Goal: Task Accomplishment & Management: Complete application form

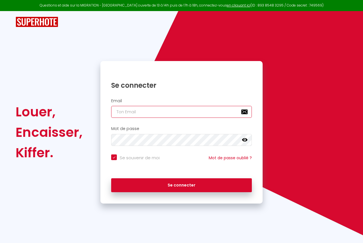
checkbox input "true"
click at [172, 112] on input "email" at bounding box center [181, 112] width 141 height 12
type input "[EMAIL_ADDRESS][DOMAIN_NAME]"
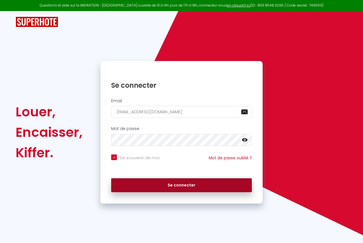
click at [183, 181] on button "Se connecter" at bounding box center [181, 185] width 141 height 14
checkbox input "true"
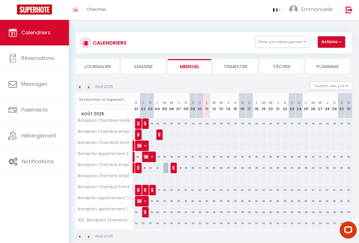
click at [334, 43] on button "Actions" at bounding box center [331, 41] width 27 height 11
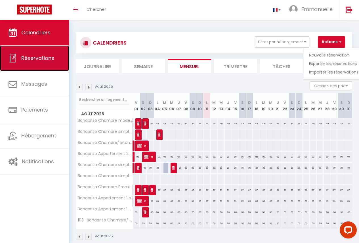
click at [53, 60] on span "Réservations" at bounding box center [37, 57] width 33 height 7
select select "not_cancelled"
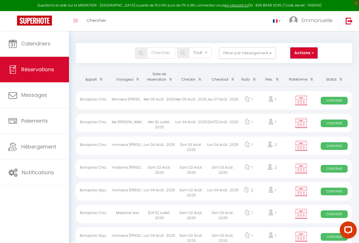
click at [308, 57] on button "Actions" at bounding box center [303, 52] width 27 height 11
click at [296, 63] on link "Nouvelle Réservation" at bounding box center [287, 65] width 61 height 7
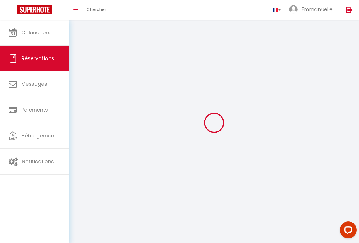
select select
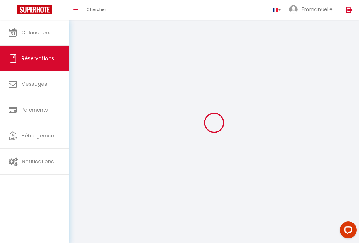
select select
checkbox input "false"
select select
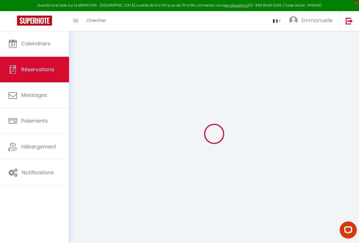
select select
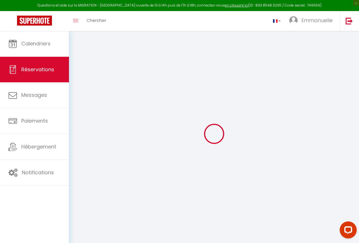
select select
checkbox input "false"
select select
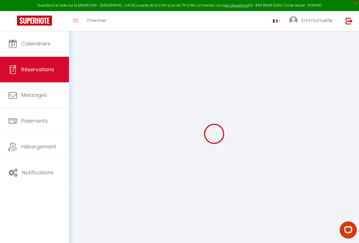
select select
checkbox input "false"
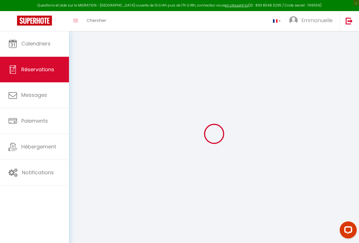
select select
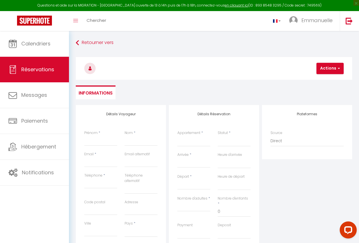
select select
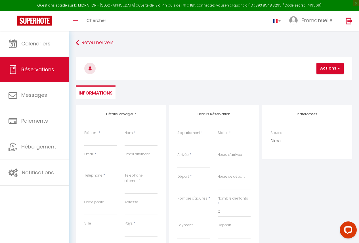
select select
checkbox input "false"
select select
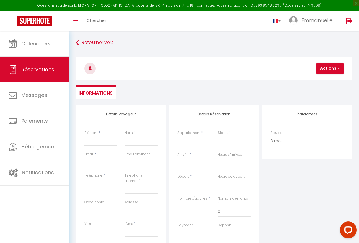
select select
checkbox input "false"
select select
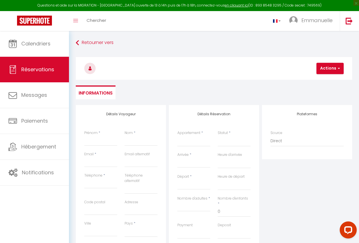
select select
click at [101, 140] on input "Prénom" at bounding box center [100, 141] width 33 height 10
type input "m"
select select
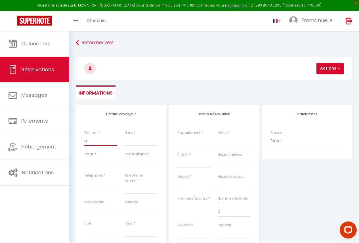
select select
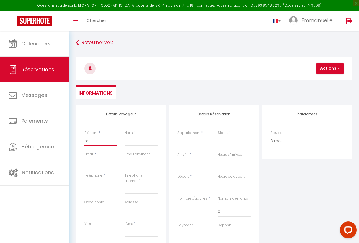
checkbox input "false"
type input "mo"
select select
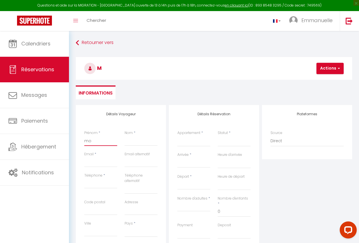
select select
checkbox input "false"
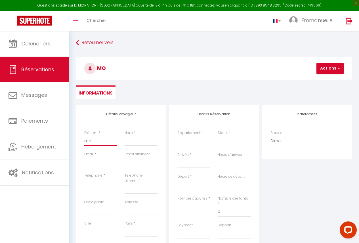
type input "mon"
select select
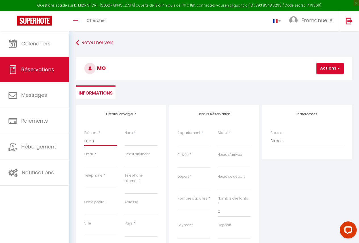
select select
checkbox input "false"
type input "mons"
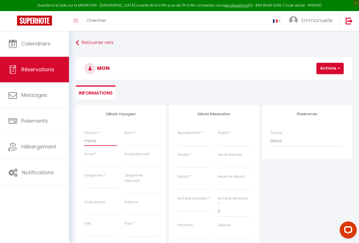
select select
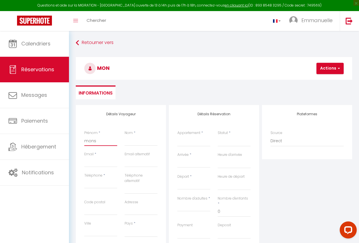
select select
checkbox input "false"
type input "monso"
select select
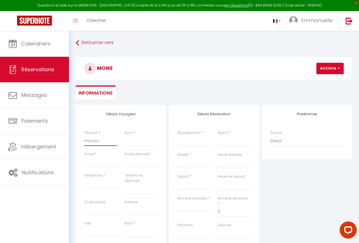
select select
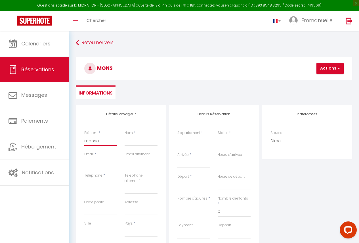
select select
checkbox input "false"
type input "mons"
select select
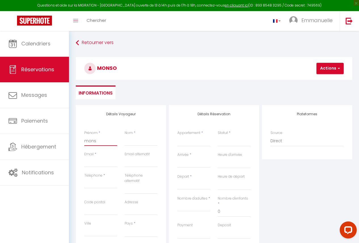
select select
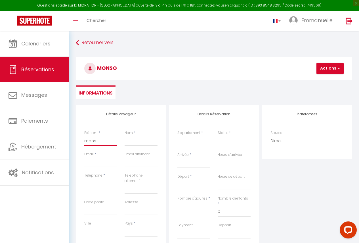
checkbox input "false"
type input "monsi"
select select
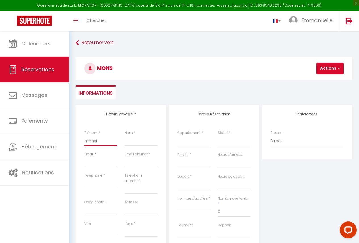
select select
checkbox input "false"
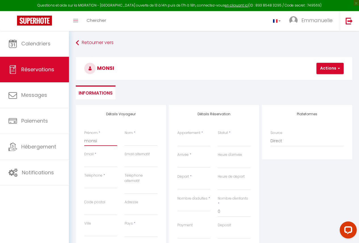
type input "monsie"
select select
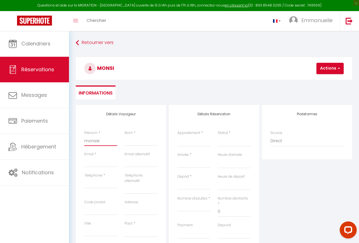
select select
checkbox input "false"
type input "monsieu"
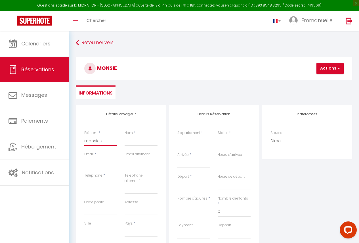
select select
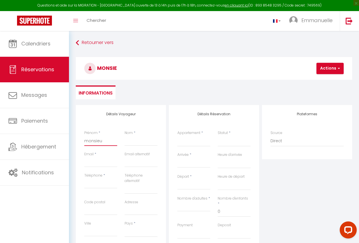
select select
checkbox input "false"
type input "monsieur"
select select
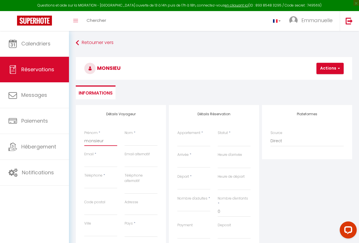
select select
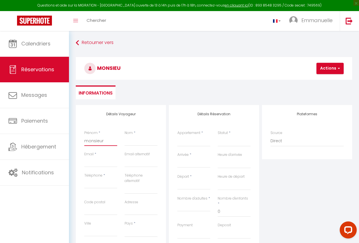
select select
checkbox input "false"
type input "monsieur"
type input "j"
select select
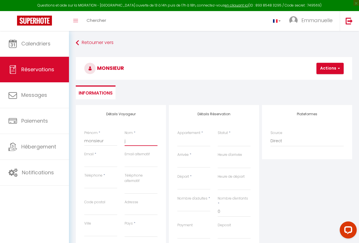
select select
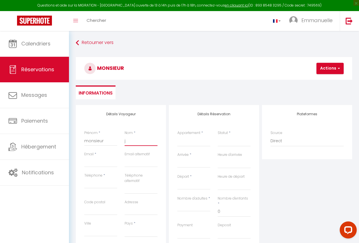
select select
checkbox input "false"
type input "jo"
select select
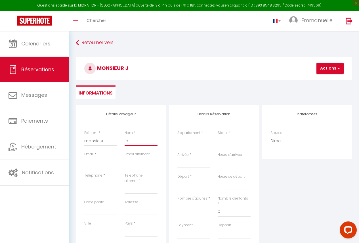
select select
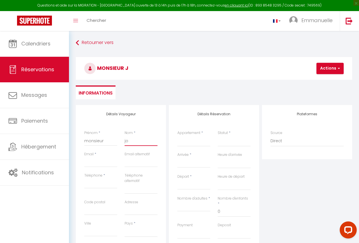
checkbox input "false"
type input "[PERSON_NAME]"
select select
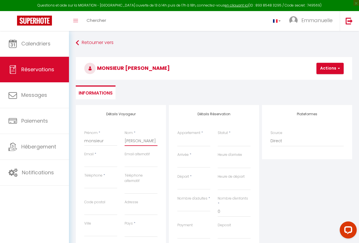
select select
checkbox input "false"
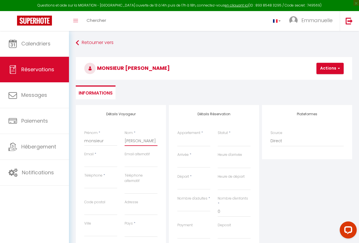
type input "[PERSON_NAME]"
select select
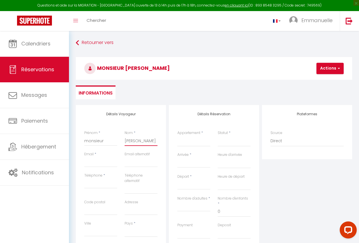
select select
checkbox input "false"
type input "[PERSON_NAME]"
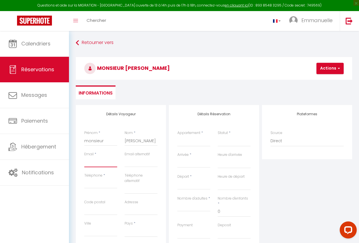
type input "m"
select select
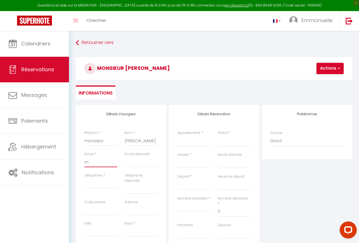
select select
checkbox input "false"
type input "mo"
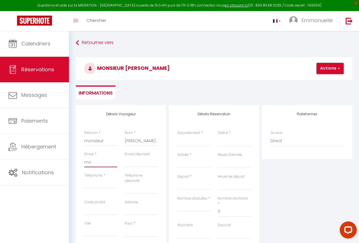
select select
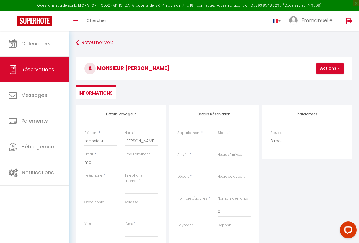
select select
checkbox input "false"
type input "mon"
select select
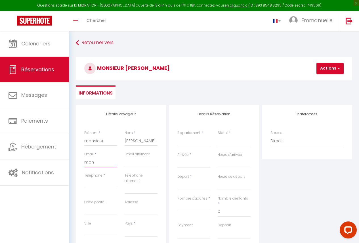
select select
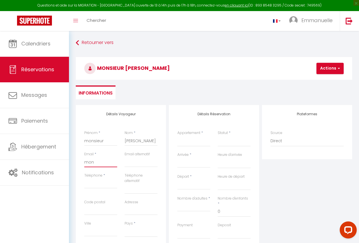
select select
checkbox input "false"
type input "mons"
click at [201, 142] on select "Bonapriso Appartement 2 chambres (201) Bonapriso Appartement 1 chambre (202) Bo…" at bounding box center [193, 141] width 33 height 11
click at [177, 136] on select "Bonapriso Appartement 2 chambres (201) Bonapriso Appartement 1 chambre (202) Bo…" at bounding box center [193, 141] width 33 height 11
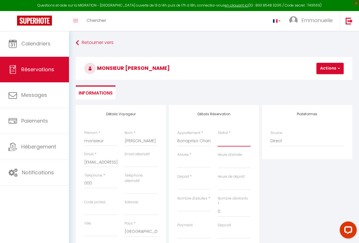
click at [239, 143] on select "Confirmé Non Confirmé [PERSON_NAME] par le voyageur No Show Request" at bounding box center [234, 141] width 33 height 11
click at [218, 136] on select "Confirmé Non Confirmé [PERSON_NAME] par le voyageur No Show Request" at bounding box center [234, 141] width 33 height 11
click at [203, 162] on input "Arrivée" at bounding box center [193, 163] width 33 height 7
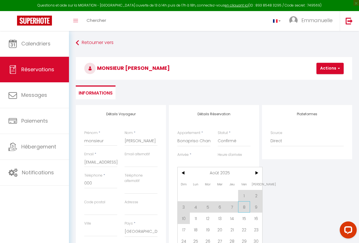
click at [246, 205] on span "8" at bounding box center [244, 206] width 12 height 11
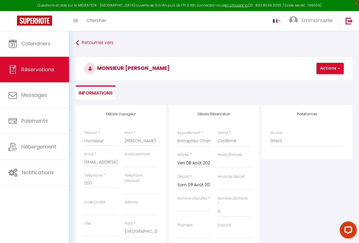
click at [200, 184] on input "Sam 09 Août 2025" at bounding box center [193, 184] width 33 height 7
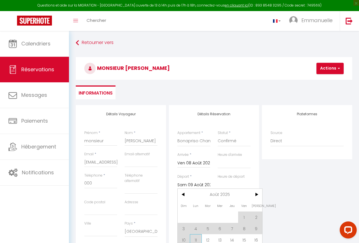
click at [195, 240] on span "11" at bounding box center [196, 239] width 12 height 11
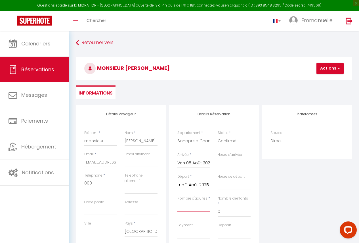
click at [195, 207] on input "Nombre d'adultes" at bounding box center [193, 206] width 33 height 10
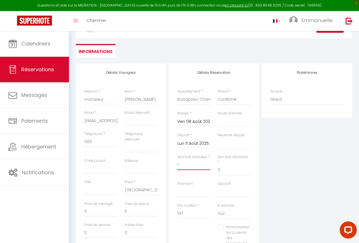
scroll to position [45, 0]
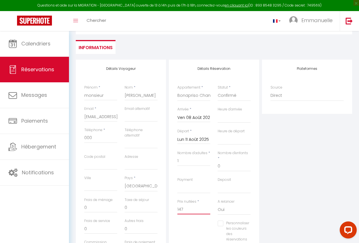
click at [189, 204] on input "147" at bounding box center [193, 209] width 33 height 10
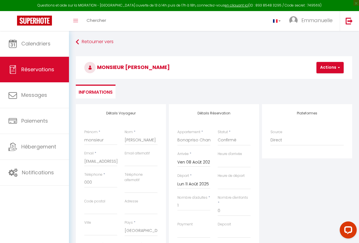
scroll to position [0, 0]
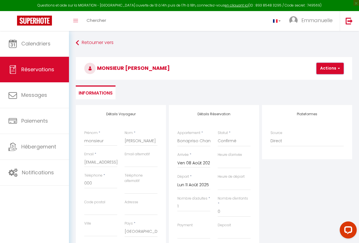
click at [325, 71] on button "Actions" at bounding box center [329, 68] width 27 height 11
click at [324, 79] on link "Enregistrer" at bounding box center [334, 80] width 45 height 7
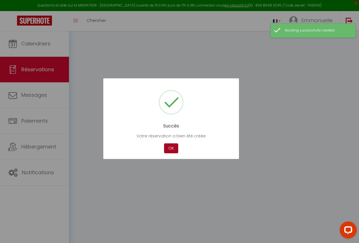
click at [171, 150] on button "OK" at bounding box center [171, 148] width 14 height 10
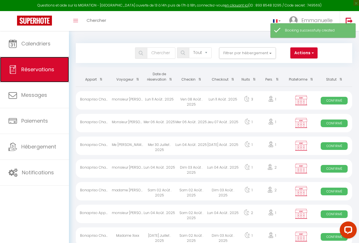
click at [44, 66] on span "Réservations" at bounding box center [37, 69] width 33 height 7
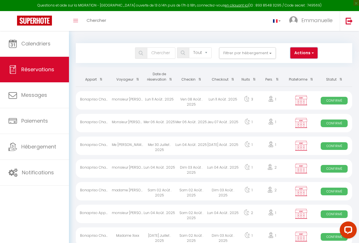
click at [314, 55] on button "Actions" at bounding box center [303, 52] width 27 height 11
click at [298, 63] on link "Nouvelle Réservation" at bounding box center [287, 65] width 61 height 7
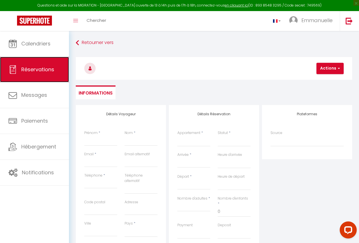
click at [37, 71] on span "Réservations" at bounding box center [37, 69] width 33 height 7
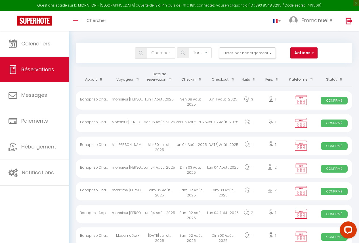
click at [193, 104] on div "Ven 08 Août . 2025" at bounding box center [191, 100] width 32 height 18
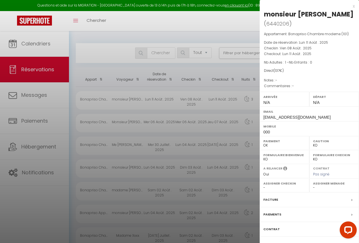
click at [249, 125] on div at bounding box center [179, 121] width 359 height 243
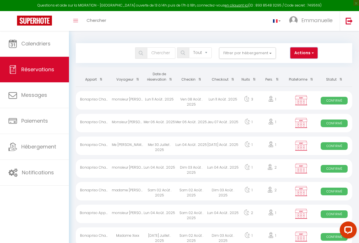
click at [303, 53] on button "Actions" at bounding box center [303, 52] width 27 height 11
click at [299, 64] on link "Nouvelle Réservation" at bounding box center [287, 65] width 61 height 7
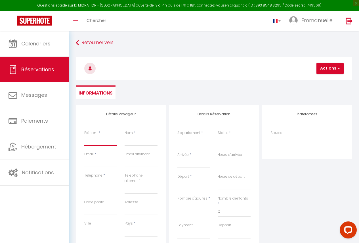
click at [89, 139] on input "Prénom" at bounding box center [100, 141] width 33 height 10
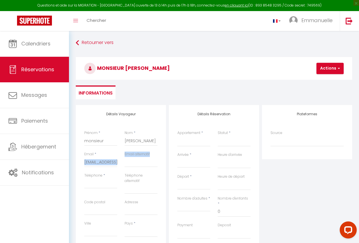
click at [121, 163] on div "Email * [EMAIL_ADDRESS][DOMAIN_NAME] Email alternatif" at bounding box center [121, 162] width 81 height 21
click at [119, 162] on div "Email * [EMAIL_ADDRESS][DOMAIN_NAME]" at bounding box center [101, 162] width 40 height 21
click at [118, 162] on div "Email * [EMAIL_ADDRESS][DOMAIN_NAME]" at bounding box center [101, 162] width 40 height 21
click at [117, 162] on div "Email * [EMAIL_ADDRESS][DOMAIN_NAME]" at bounding box center [101, 162] width 40 height 21
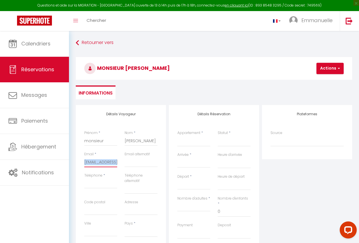
click at [116, 162] on input "[EMAIL_ADDRESS][DOMAIN_NAME]" at bounding box center [100, 162] width 33 height 10
click at [105, 186] on input "000" at bounding box center [100, 183] width 33 height 10
click at [203, 141] on select "Bonapriso Appartement 2 chambres (201) Bonapriso Appartement 1 chambre (202) Bo…" at bounding box center [193, 141] width 33 height 11
click at [177, 136] on select "Bonapriso Appartement 2 chambres (201) Bonapriso Appartement 1 chambre (202) Bo…" at bounding box center [193, 141] width 33 height 11
click at [243, 144] on select "Confirmé Non Confirmé [PERSON_NAME] par le voyageur No Show Request" at bounding box center [234, 141] width 33 height 11
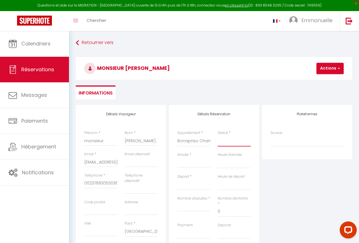
click at [234, 138] on select "Confirmé Non Confirmé [PERSON_NAME] par le voyageur No Show Request" at bounding box center [234, 141] width 33 height 11
click at [233, 142] on select "Confirmé Non Confirmé [PERSON_NAME] par le voyageur No Show Request" at bounding box center [234, 141] width 33 height 11
click at [218, 136] on select "Confirmé Non Confirmé [PERSON_NAME] par le voyageur No Show Request" at bounding box center [234, 141] width 33 height 11
click at [192, 163] on input "Arrivée" at bounding box center [193, 163] width 33 height 7
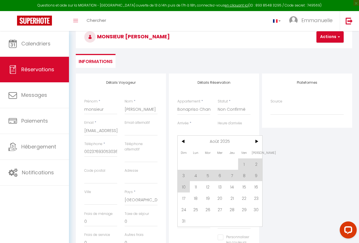
scroll to position [35, 0]
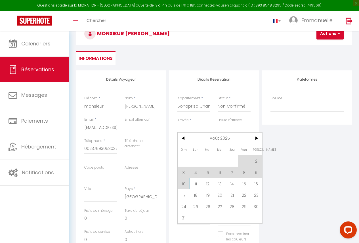
click at [185, 184] on span "10" at bounding box center [184, 183] width 12 height 11
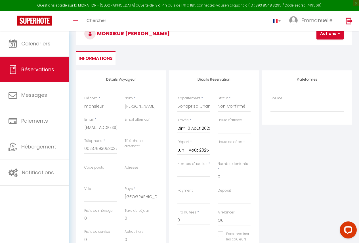
click at [190, 150] on input "Lun 11 Août 2025" at bounding box center [193, 150] width 33 height 7
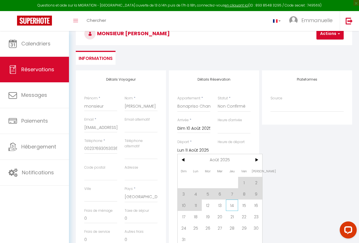
click at [230, 202] on span "14" at bounding box center [232, 205] width 12 height 11
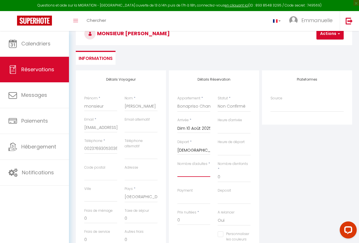
click at [203, 172] on input "Nombre d'adultes" at bounding box center [193, 172] width 33 height 10
click at [191, 218] on input "268" at bounding box center [193, 220] width 33 height 10
click at [205, 104] on select "Bonapriso Appartement 2 chambres (201) Bonapriso Appartement 1 chambre (202) Bo…" at bounding box center [193, 106] width 33 height 11
click at [330, 36] on button "Actions" at bounding box center [329, 33] width 27 height 11
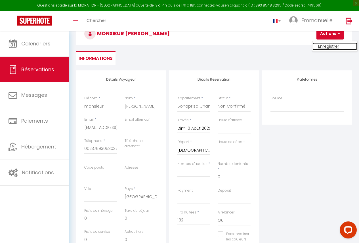
click at [328, 45] on link "Enregistrer" at bounding box center [334, 46] width 45 height 7
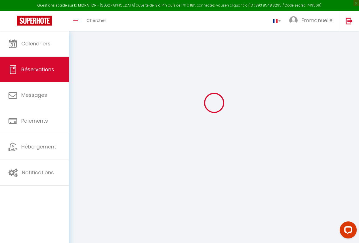
scroll to position [31, 0]
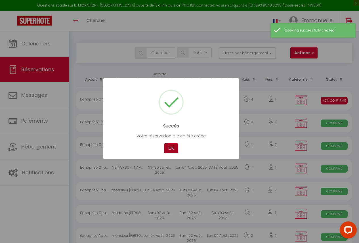
click at [173, 147] on button "OK" at bounding box center [171, 148] width 14 height 10
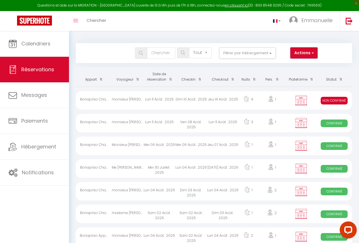
click at [304, 48] on button "Actions" at bounding box center [303, 52] width 27 height 11
click at [298, 64] on link "Nouvelle Réservation" at bounding box center [287, 65] width 61 height 7
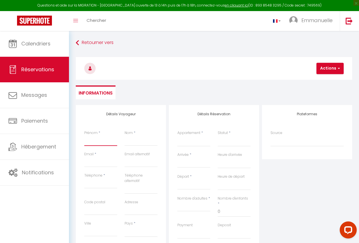
click at [92, 141] on input "Prénom" at bounding box center [100, 141] width 33 height 10
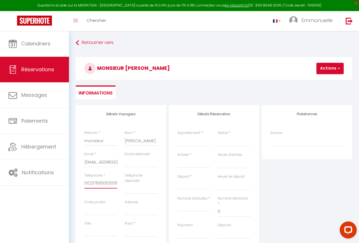
scroll to position [0, 0]
click at [141, 235] on select "[GEOGRAPHIC_DATA] [GEOGRAPHIC_DATA] [GEOGRAPHIC_DATA] [GEOGRAPHIC_DATA] [GEOGRA…" at bounding box center [141, 231] width 33 height 11
click at [274, 205] on div "Plateformes Source Direct [DOMAIN_NAME] [DOMAIN_NAME] Chalet montagne Expedia G…" at bounding box center [307, 209] width 93 height 208
click at [194, 139] on select "Bonapriso Appartement 2 chambres (201) Bonapriso Appartement 1 chambre (202) Bo…" at bounding box center [193, 141] width 33 height 11
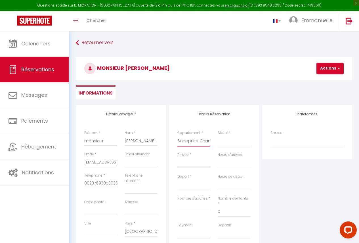
click at [177, 136] on select "Bonapriso Appartement 2 chambres (201) Bonapriso Appartement 1 chambre (202) Bo…" at bounding box center [193, 141] width 33 height 11
click at [200, 163] on input "Arrivée" at bounding box center [193, 163] width 33 height 7
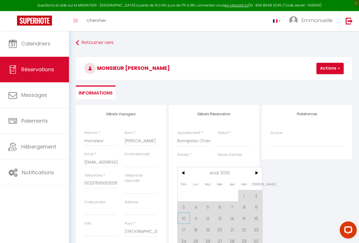
click at [185, 216] on span "10" at bounding box center [184, 218] width 12 height 11
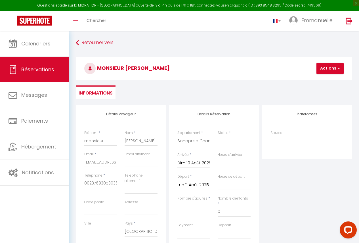
click at [197, 183] on input "Lun 11 Août 2025" at bounding box center [193, 184] width 33 height 7
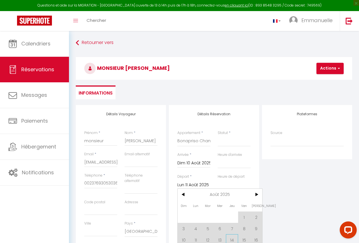
click at [232, 236] on span "14" at bounding box center [232, 239] width 12 height 11
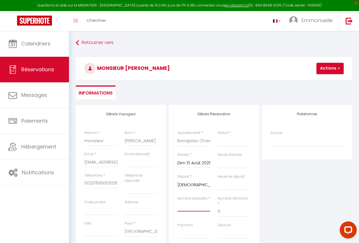
click at [196, 207] on input "Nombre d'adultes" at bounding box center [193, 206] width 33 height 10
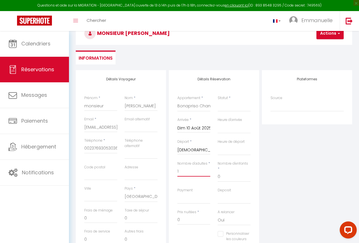
scroll to position [39, 0]
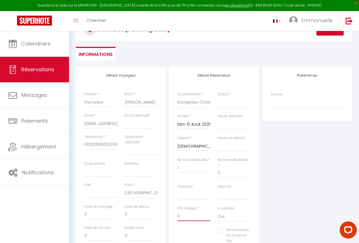
click at [198, 213] on input "0" at bounding box center [193, 216] width 33 height 10
click at [240, 98] on select "Confirmé Non Confirmé [PERSON_NAME] par le voyageur No Show Request" at bounding box center [234, 102] width 33 height 11
click at [218, 97] on select "Confirmé Non Confirmé [PERSON_NAME] par le voyageur No Show Request" at bounding box center [234, 102] width 33 height 11
click at [332, 35] on button "Actions" at bounding box center [329, 29] width 27 height 11
click at [328, 43] on link "Enregistrer" at bounding box center [334, 42] width 45 height 7
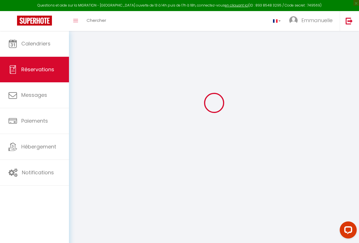
scroll to position [31, 0]
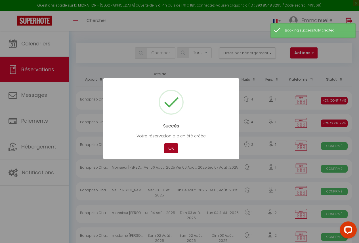
click at [176, 149] on button "OK" at bounding box center [171, 148] width 14 height 10
